Goal: Task Accomplishment & Management: Complete application form

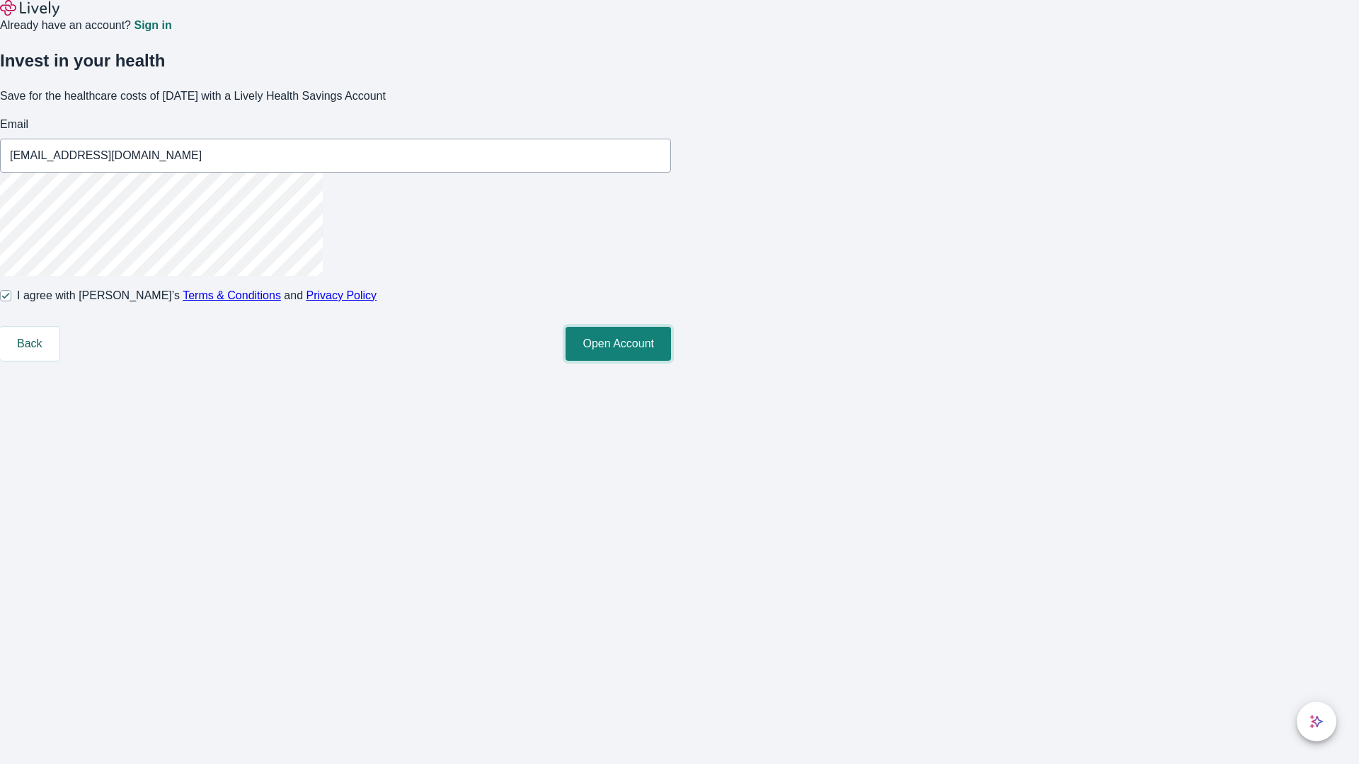
click at [671, 361] on button "Open Account" at bounding box center [617, 344] width 105 height 34
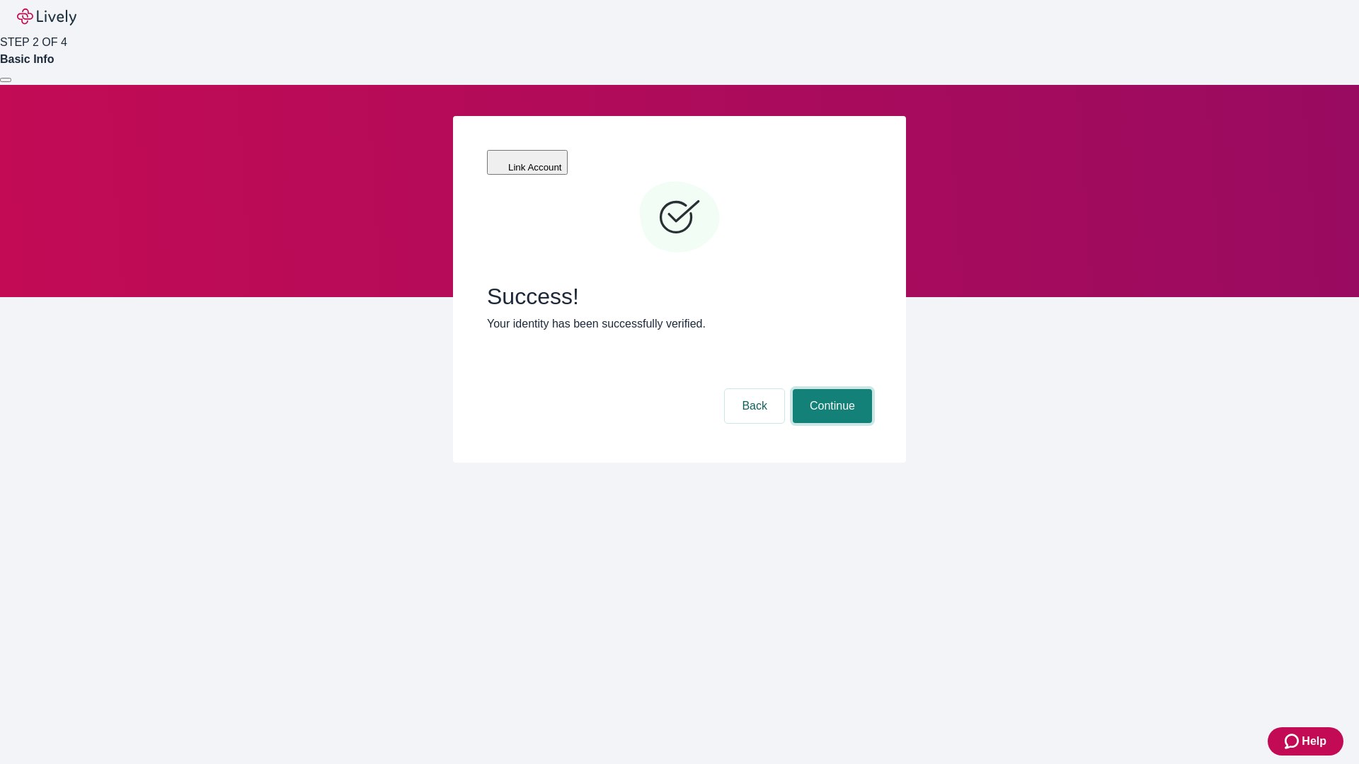
click at [830, 389] on button "Continue" at bounding box center [832, 406] width 79 height 34
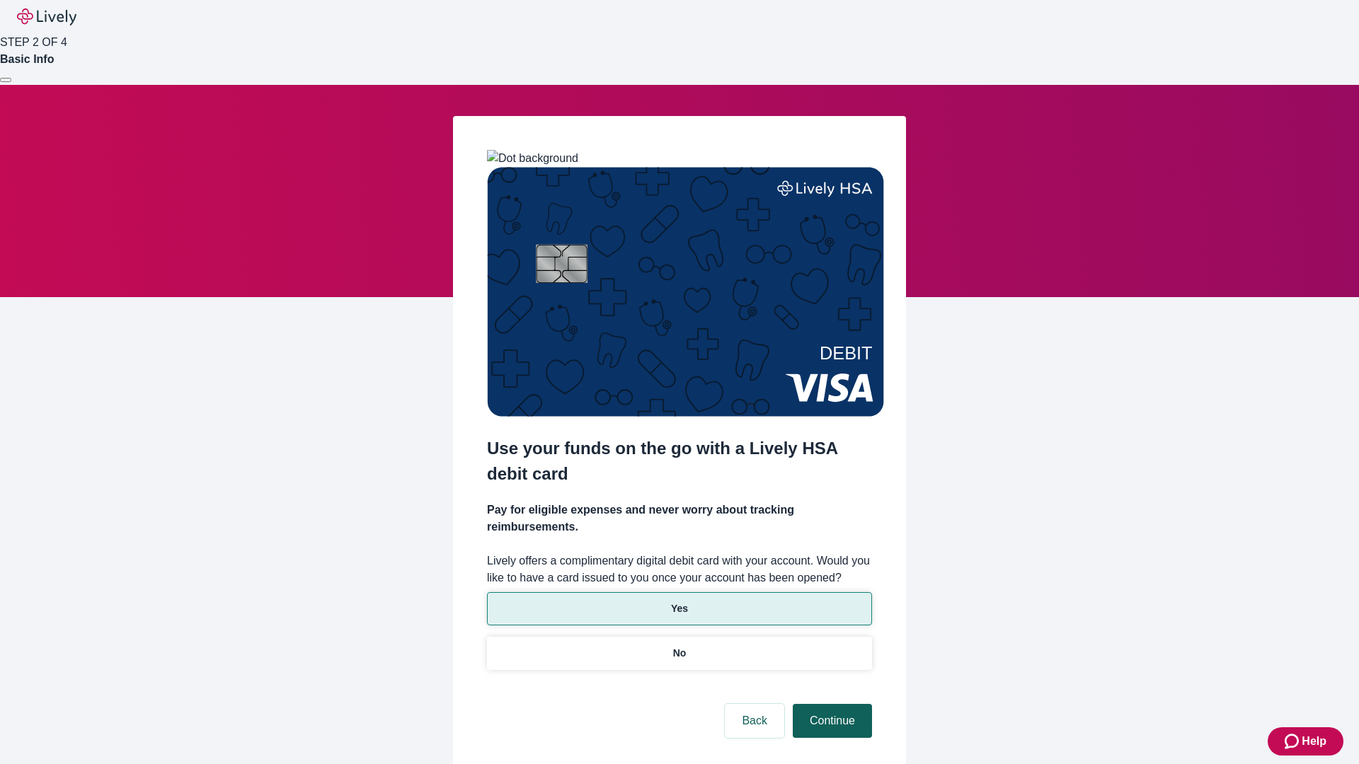
click at [679, 602] on p "Yes" at bounding box center [679, 609] width 17 height 15
click at [830, 704] on button "Continue" at bounding box center [832, 721] width 79 height 34
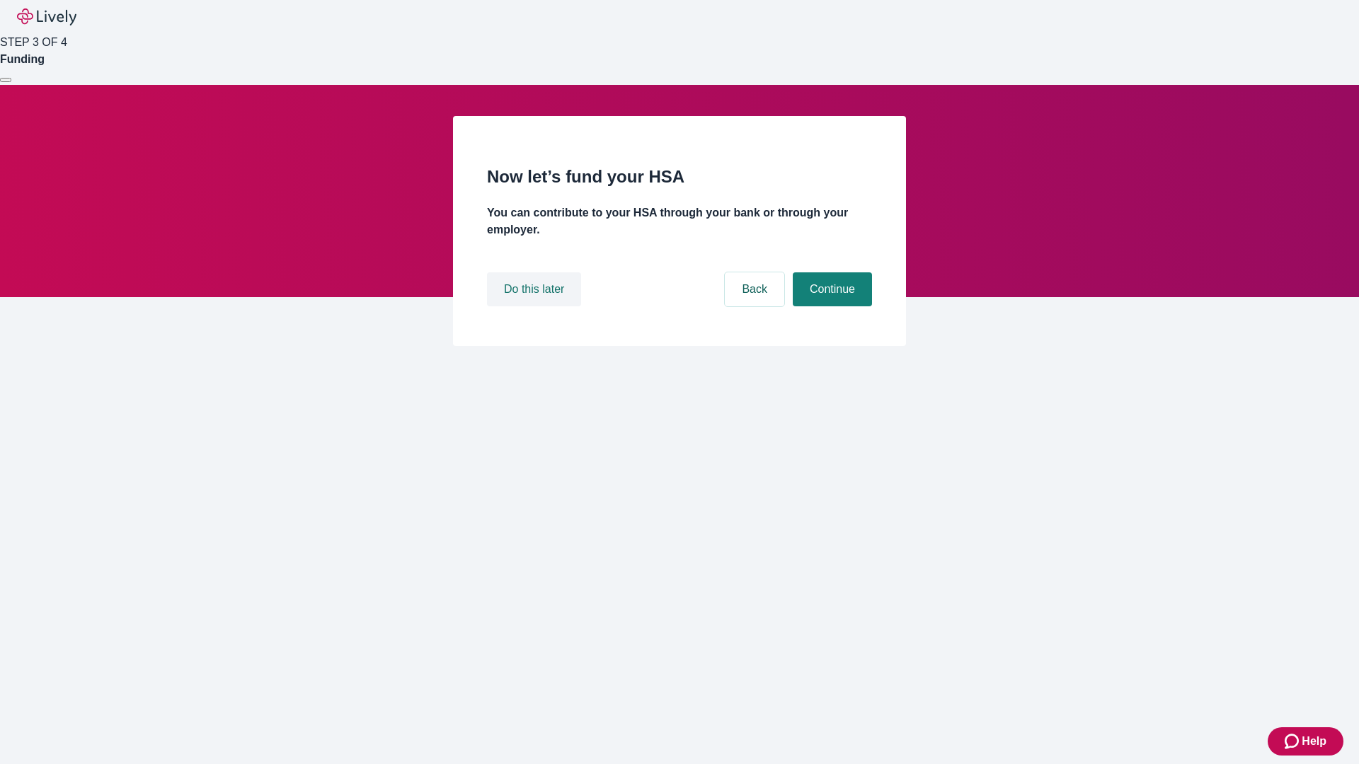
click at [536, 306] on button "Do this later" at bounding box center [534, 289] width 94 height 34
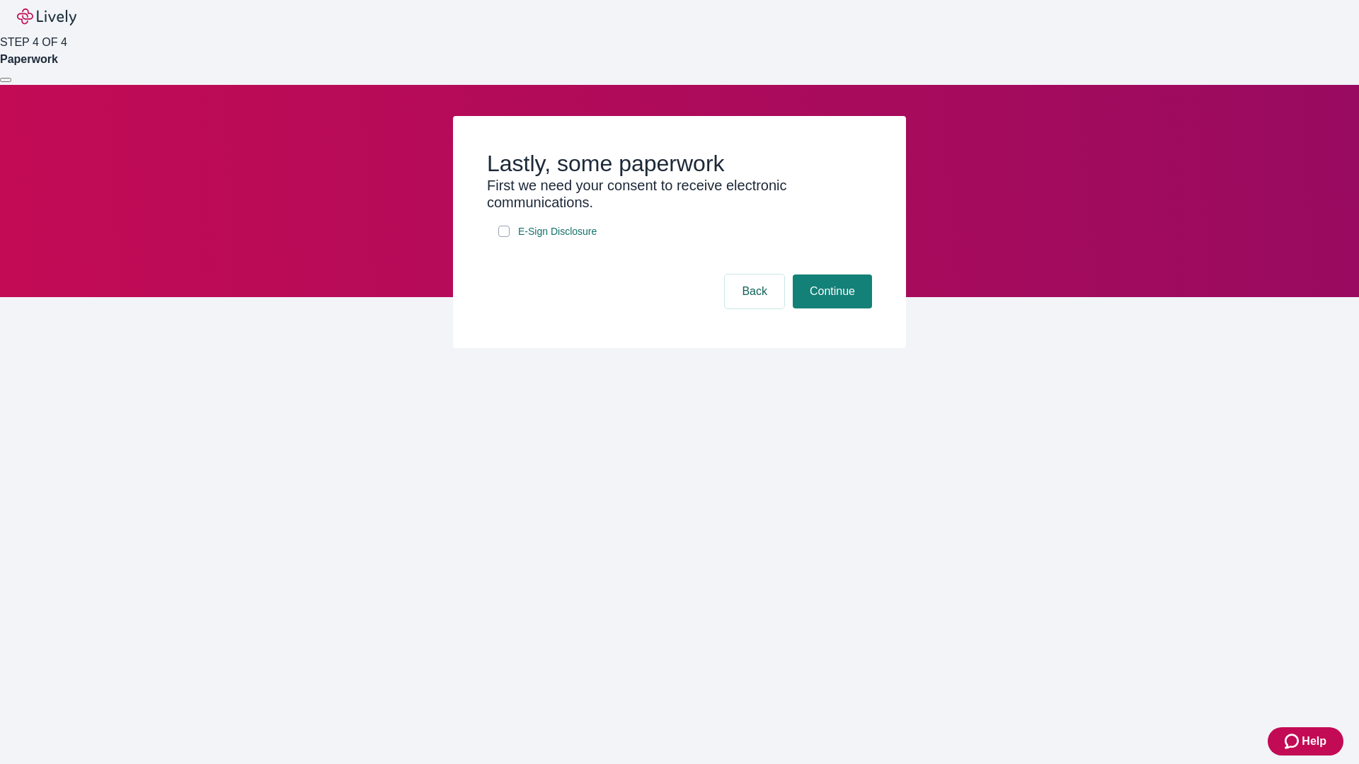
click at [504, 237] on input "E-Sign Disclosure" at bounding box center [503, 231] width 11 height 11
checkbox input "true"
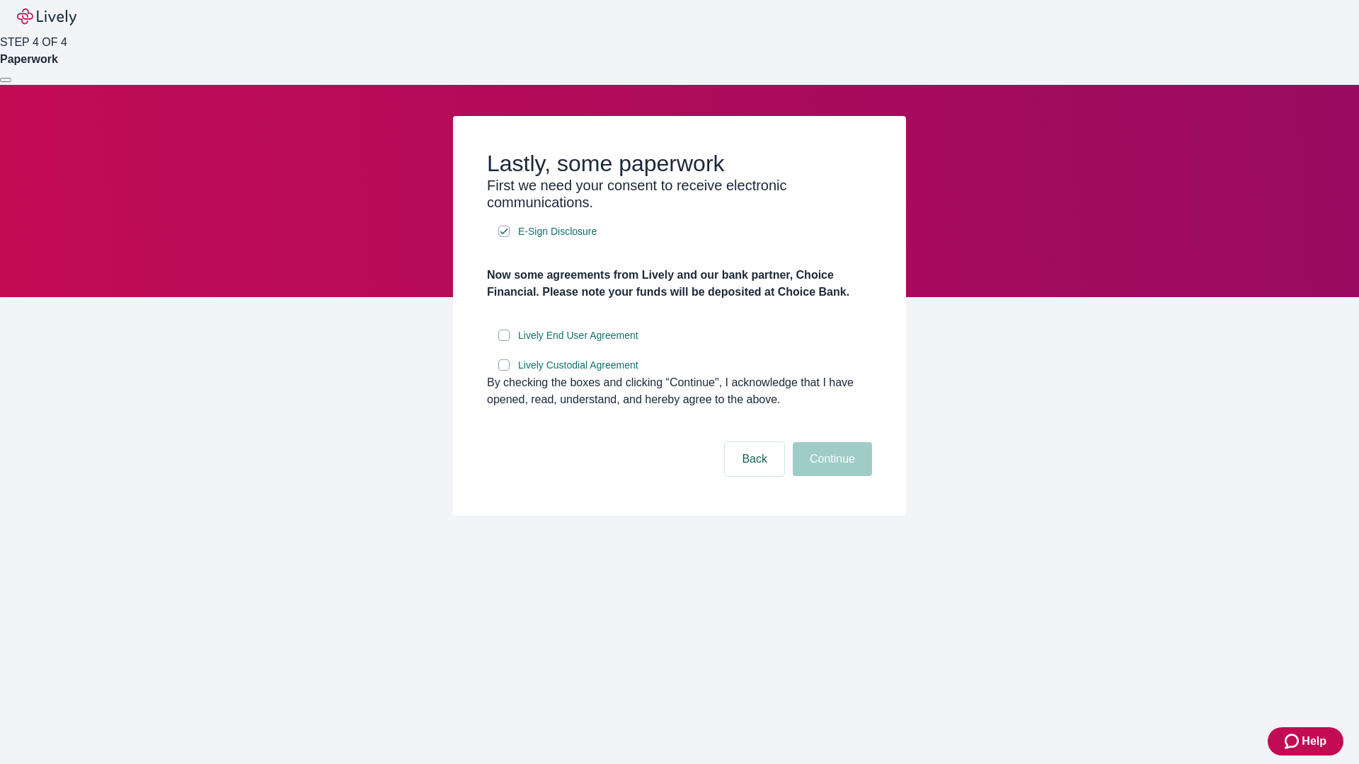
click at [504, 341] on input "Lively End User Agreement" at bounding box center [503, 335] width 11 height 11
checkbox input "true"
click at [504, 371] on input "Lively Custodial Agreement" at bounding box center [503, 365] width 11 height 11
checkbox input "true"
click at [830, 476] on button "Continue" at bounding box center [832, 459] width 79 height 34
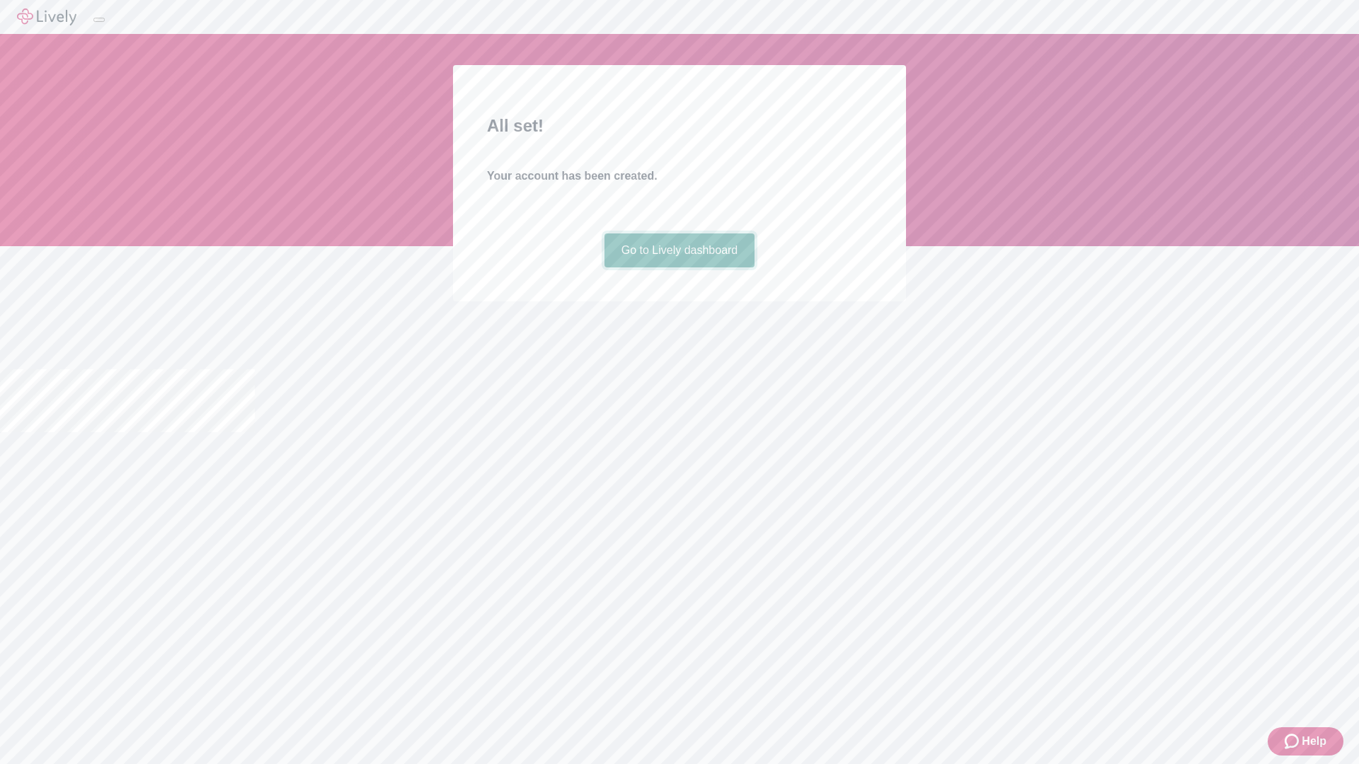
click at [679, 268] on link "Go to Lively dashboard" at bounding box center [679, 251] width 151 height 34
